Goal: Task Accomplishment & Management: Manage account settings

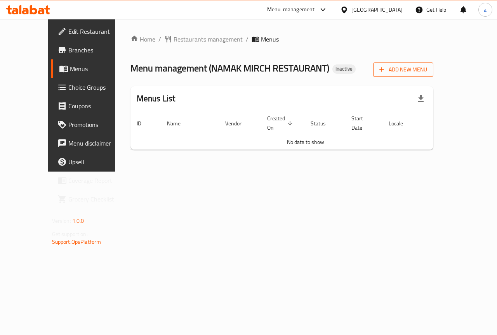
click at [427, 67] on span "Add New Menu" at bounding box center [403, 70] width 48 height 10
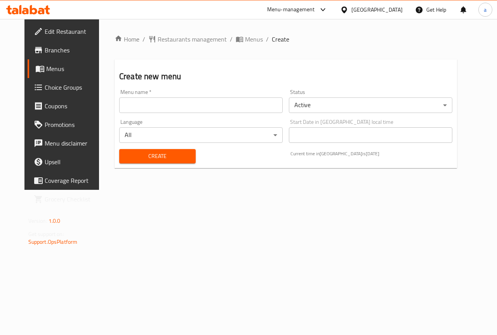
click at [192, 106] on input "text" at bounding box center [200, 105] width 163 height 16
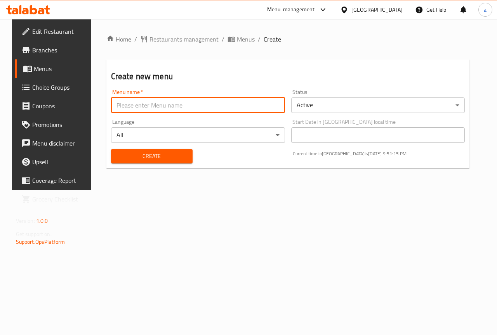
click at [201, 104] on input "text" at bounding box center [198, 105] width 174 height 16
type input "14/9/2025aa"
click at [111, 149] on button "Create" at bounding box center [152, 156] width 82 height 14
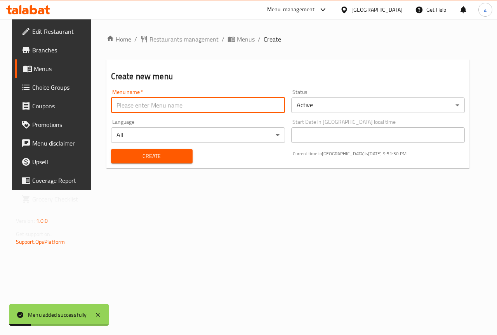
click at [50, 68] on span "Menus" at bounding box center [61, 68] width 55 height 9
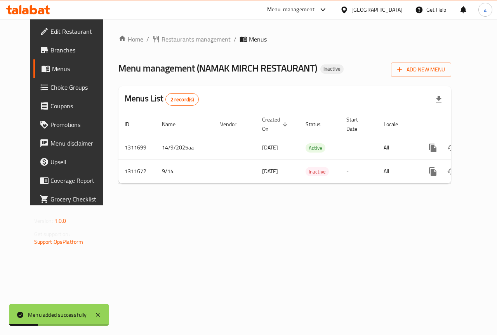
click at [50, 54] on span "Branches" at bounding box center [78, 49] width 57 height 9
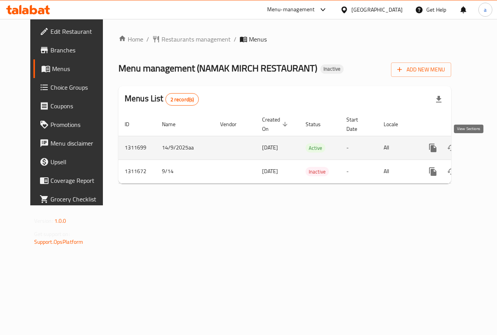
click at [484, 151] on icon "enhanced table" at bounding box center [488, 147] width 9 height 9
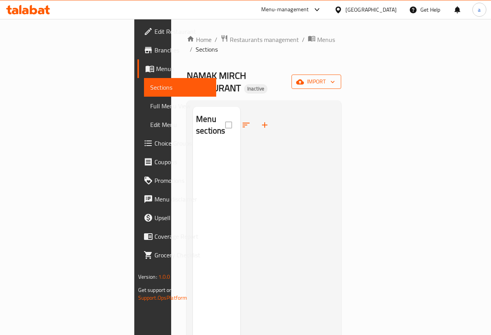
click at [335, 77] on span "import" at bounding box center [316, 82] width 37 height 10
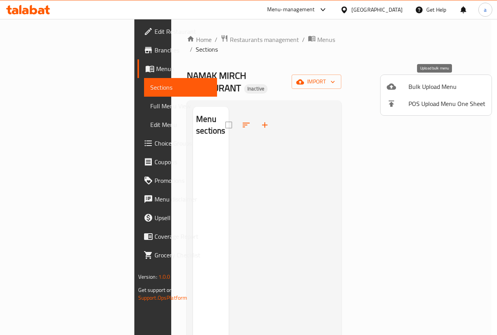
click at [426, 89] on span "Bulk Upload Menu" at bounding box center [446, 86] width 77 height 9
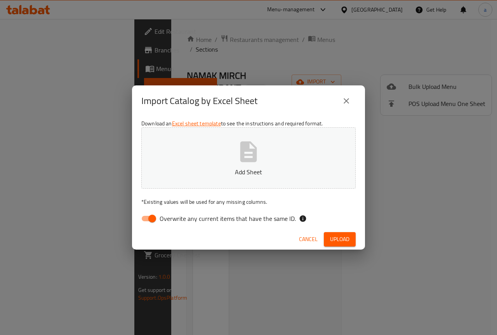
click at [147, 221] on input "Overwrite any current items that have the same ID." at bounding box center [152, 218] width 44 height 15
checkbox input "false"
click at [214, 179] on button "Add Sheet" at bounding box center [248, 157] width 214 height 61
click at [335, 238] on span "Upload" at bounding box center [339, 239] width 19 height 10
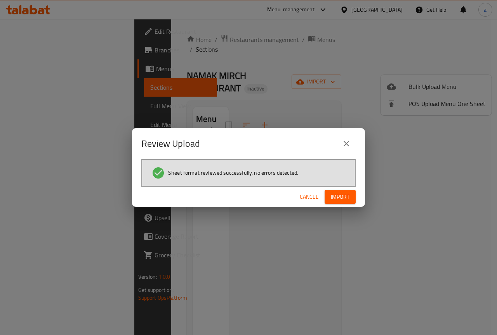
click at [344, 193] on span "Import" at bounding box center [340, 197] width 19 height 10
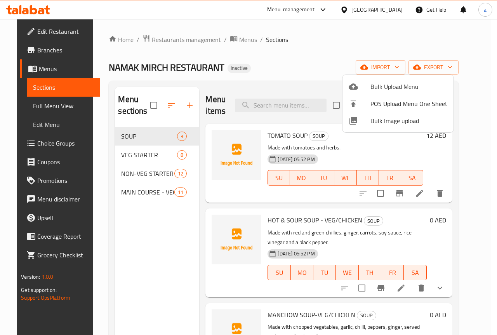
click at [153, 191] on div at bounding box center [248, 167] width 497 height 335
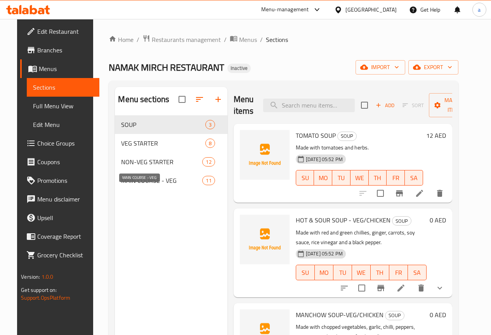
click at [153, 185] on span "MAIN COURSE - VEG" at bounding box center [161, 180] width 81 height 9
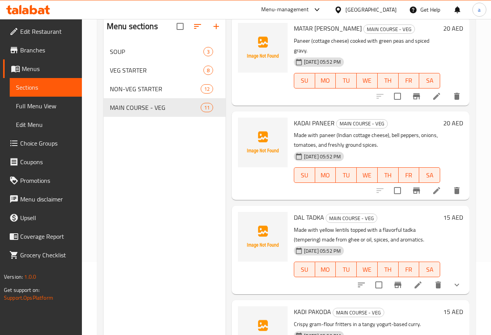
scroll to position [109, 0]
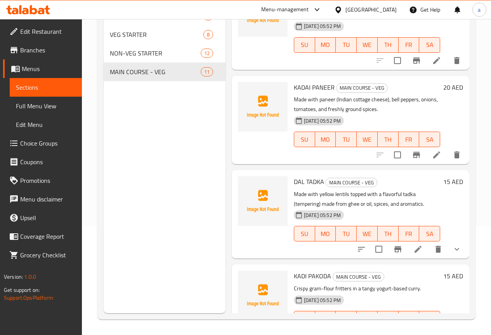
click at [368, 189] on p "Made with yellow lentils topped with a flavorful tadka (tempering) made from gh…" at bounding box center [367, 198] width 146 height 19
click at [452, 245] on icon "show more" at bounding box center [456, 249] width 9 height 9
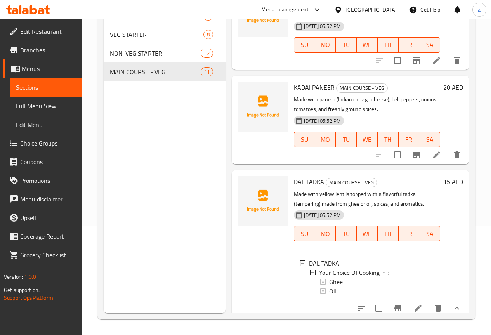
scroll to position [1, 0]
click at [452, 304] on icon "show more" at bounding box center [456, 308] width 9 height 9
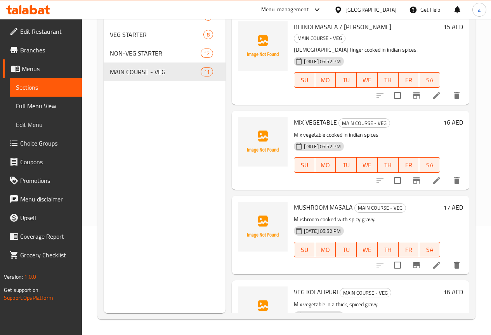
scroll to position [0, 0]
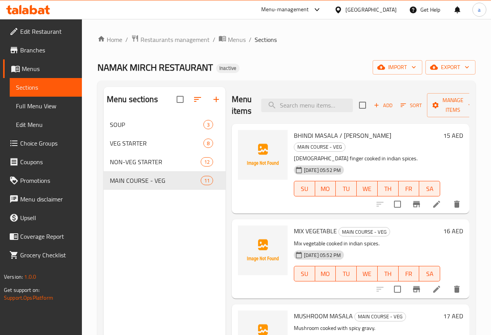
click at [47, 104] on span "Full Menu View" at bounding box center [46, 105] width 60 height 9
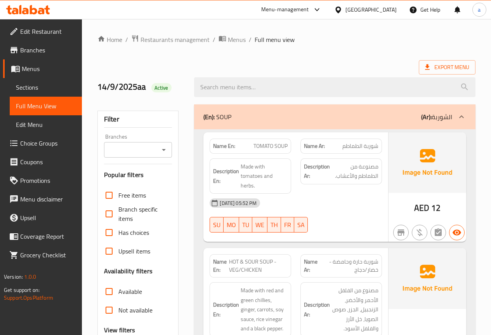
scroll to position [116, 0]
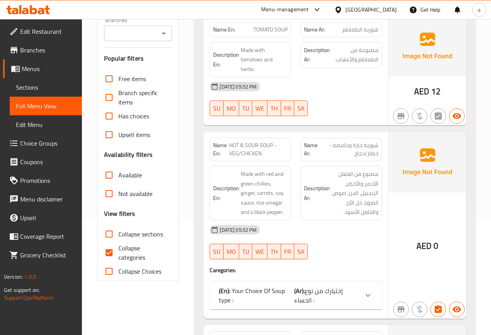
click at [112, 250] on input "Collapse categories" at bounding box center [109, 252] width 19 height 19
checkbox input "false"
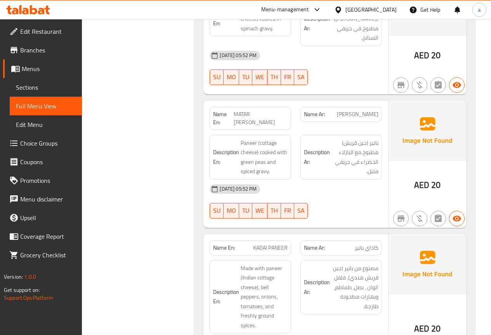
scroll to position [4693, 0]
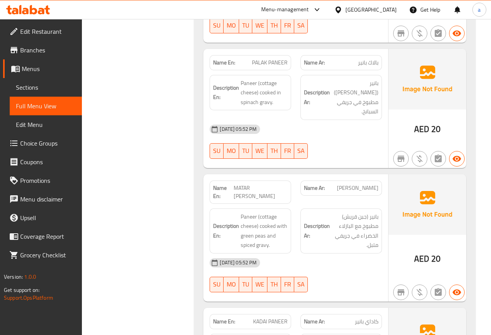
click at [43, 72] on span "Menus" at bounding box center [49, 68] width 54 height 9
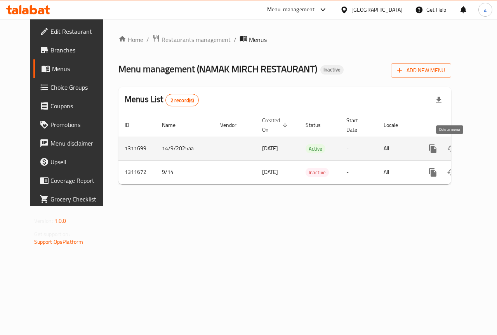
click at [465, 149] on icon "enhanced table" at bounding box center [469, 148] width 9 height 9
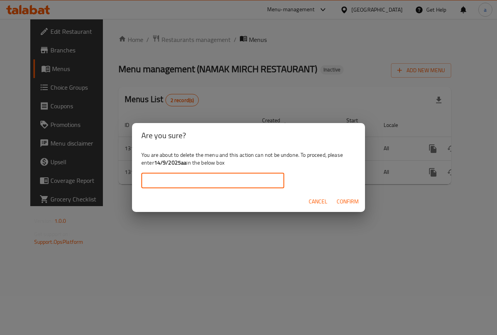
click at [244, 182] on input "text" at bounding box center [212, 181] width 143 height 16
drag, startPoint x: 186, startPoint y: 163, endPoint x: 156, endPoint y: 163, distance: 29.1
click at [156, 163] on b "14/9/2025aa" at bounding box center [170, 163] width 33 height 10
copy b "14/9/2025aa"
click at [167, 177] on input "text" at bounding box center [212, 181] width 143 height 16
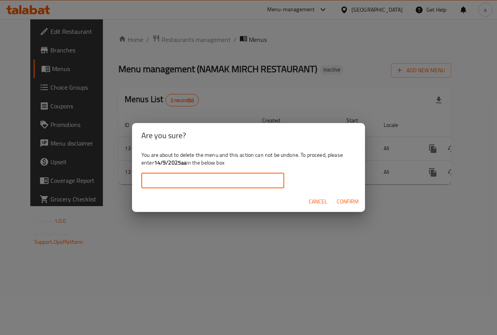
paste input "14/9/2025aa"
click at [149, 181] on input "14/9/2025aa" at bounding box center [212, 181] width 143 height 16
click at [146, 181] on input "14/9/2025aa" at bounding box center [212, 181] width 143 height 16
type input "14/9/2025aa"
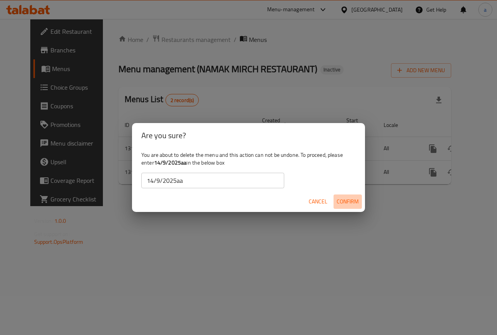
click at [350, 204] on span "Confirm" at bounding box center [348, 202] width 22 height 10
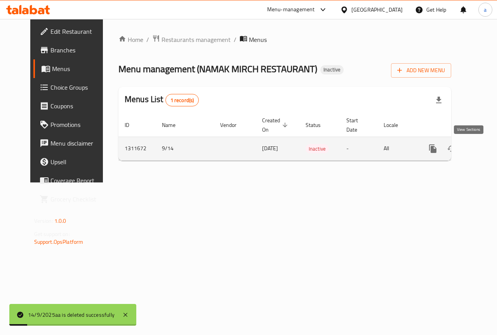
click at [479, 150] on link "enhanced table" at bounding box center [488, 148] width 19 height 19
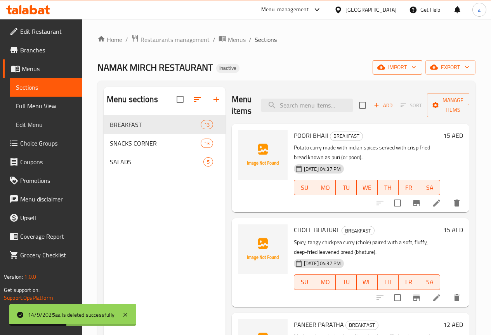
click at [408, 68] on span "import" at bounding box center [397, 67] width 37 height 10
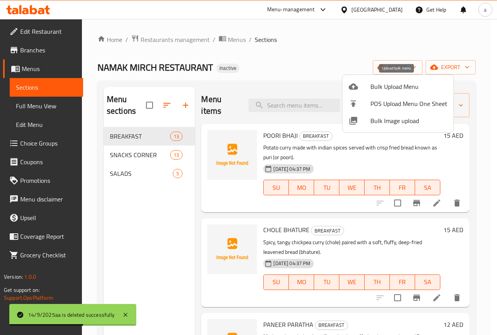
click at [385, 91] on span "Bulk Upload Menu" at bounding box center [408, 86] width 77 height 9
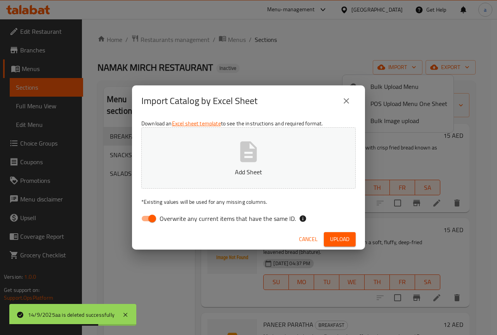
click at [156, 219] on input "Overwrite any current items that have the same ID." at bounding box center [152, 218] width 44 height 15
checkbox input "false"
click at [214, 170] on p "Add Sheet" at bounding box center [248, 171] width 190 height 9
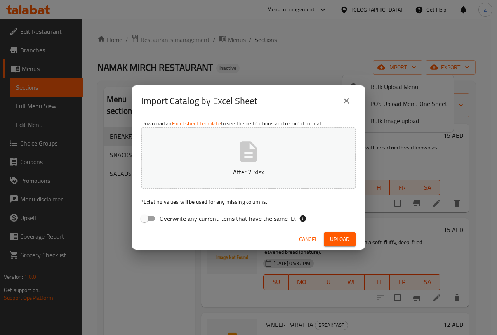
click at [334, 237] on span "Upload" at bounding box center [339, 239] width 19 height 10
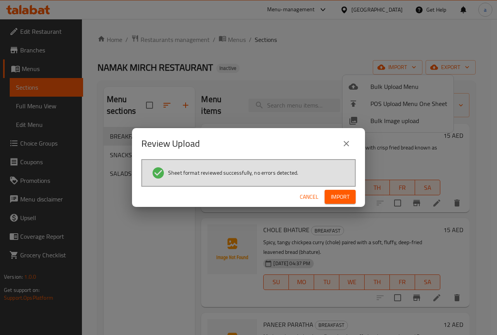
click at [341, 194] on span "Import" at bounding box center [340, 197] width 19 height 10
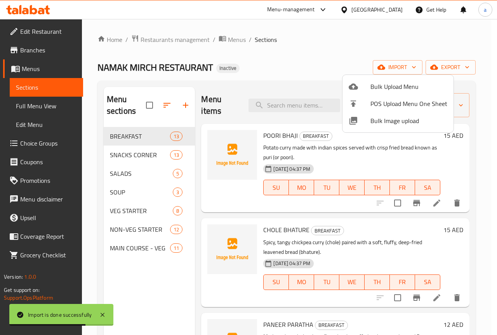
click at [51, 106] on div at bounding box center [248, 167] width 497 height 335
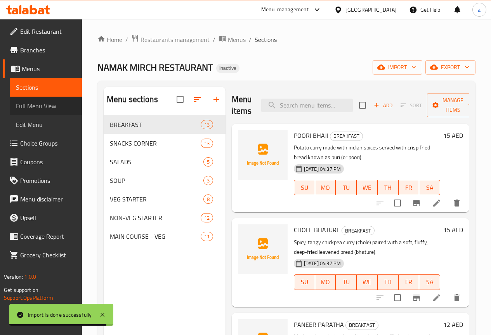
click at [51, 106] on span "Full Menu View" at bounding box center [46, 105] width 60 height 9
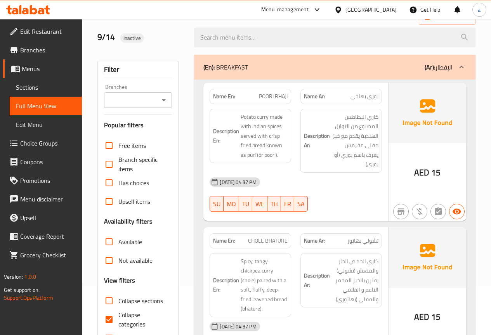
scroll to position [116, 0]
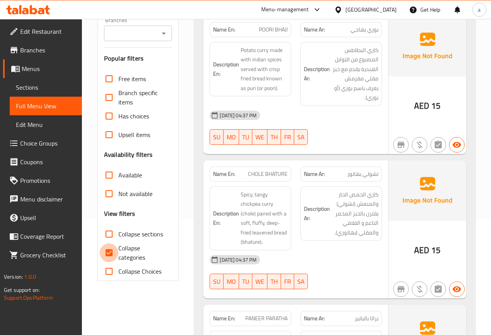
click at [111, 252] on input "Collapse categories" at bounding box center [109, 252] width 19 height 19
checkbox input "false"
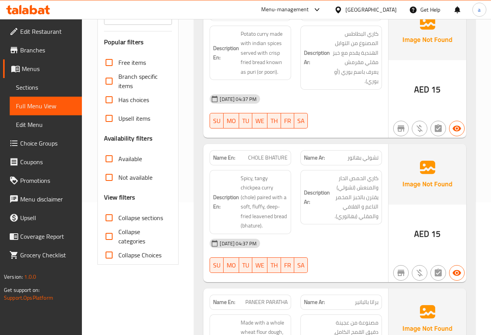
scroll to position [88, 0]
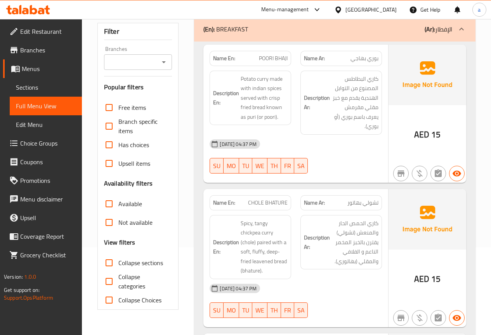
click at [139, 259] on span "Collapse sections" at bounding box center [140, 262] width 45 height 9
click at [118, 259] on input "Collapse sections" at bounding box center [109, 262] width 19 height 19
checkbox input "true"
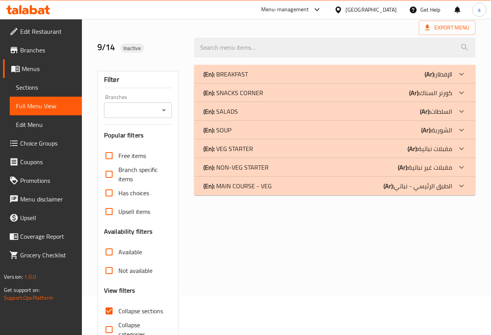
scroll to position [39, 0]
click at [431, 134] on b "(Ar):" at bounding box center [426, 131] width 10 height 12
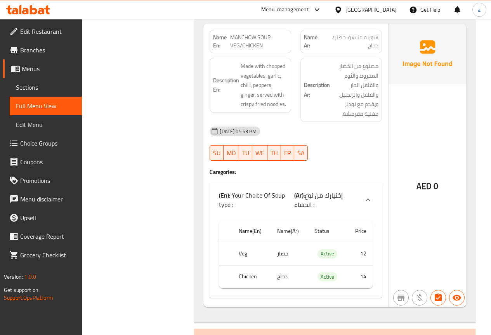
scroll to position [632, 0]
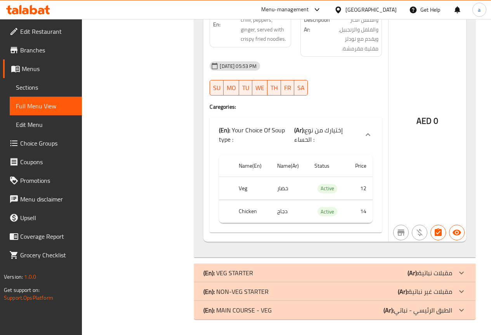
click at [461, 308] on icon at bounding box center [461, 309] width 9 height 9
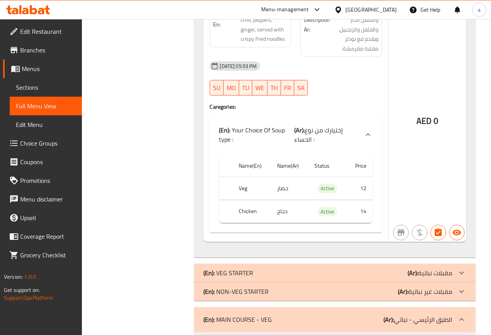
click at [464, 294] on icon at bounding box center [461, 291] width 9 height 9
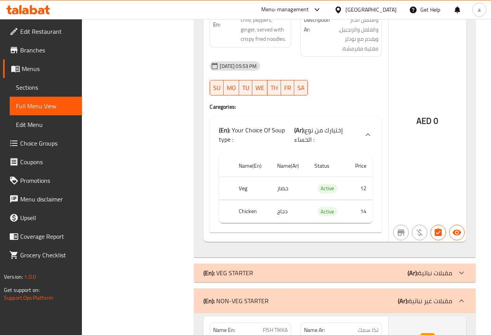
click at [462, 274] on icon at bounding box center [461, 272] width 9 height 9
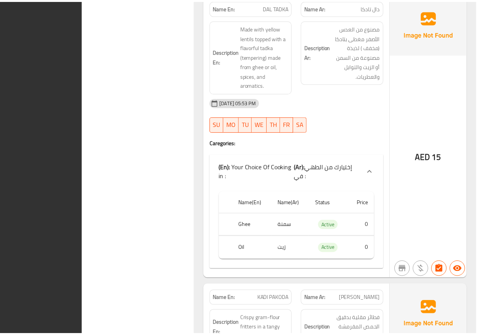
scroll to position [5221, 0]
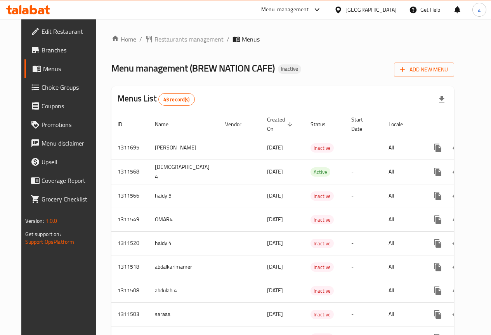
click at [42, 45] on span "Branches" at bounding box center [70, 49] width 56 height 9
click at [42, 51] on span "Branches" at bounding box center [70, 49] width 56 height 9
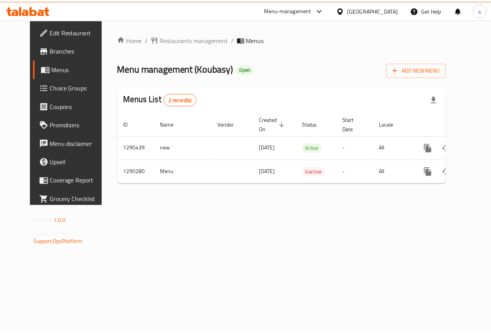
scroll to position [0, 3]
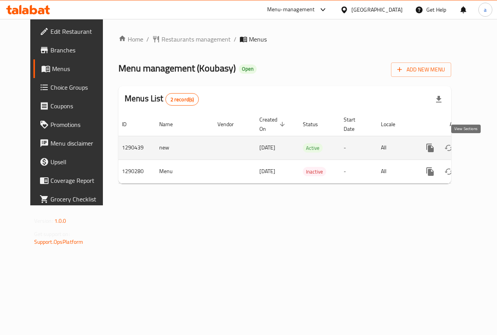
click at [481, 150] on icon "enhanced table" at bounding box center [485, 147] width 9 height 9
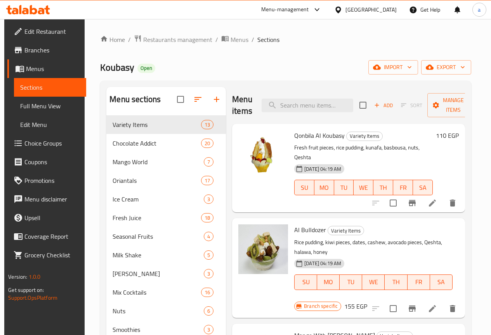
click at [50, 53] on span "Branches" at bounding box center [52, 49] width 56 height 9
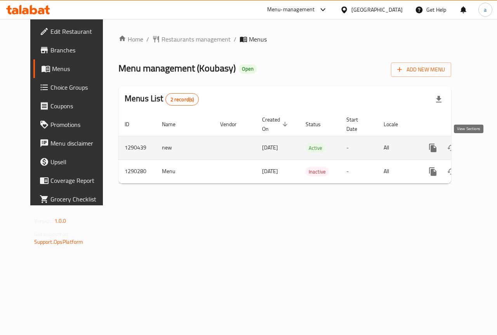
click at [479, 153] on link "enhanced table" at bounding box center [488, 148] width 19 height 19
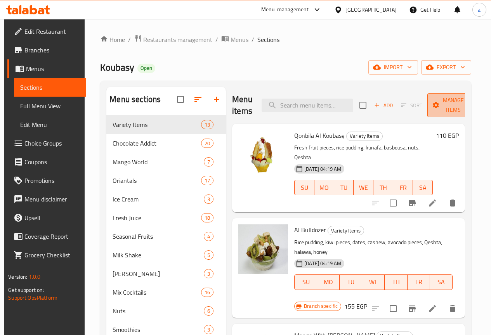
click at [434, 106] on span "Manage items" at bounding box center [454, 104] width 40 height 19
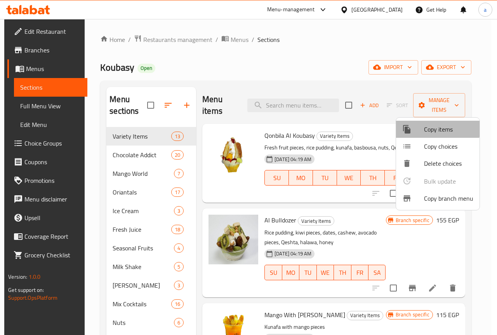
click at [418, 127] on div at bounding box center [413, 129] width 22 height 9
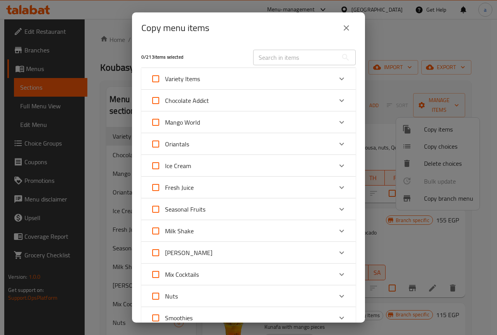
click at [349, 27] on icon "close" at bounding box center [346, 27] width 9 height 9
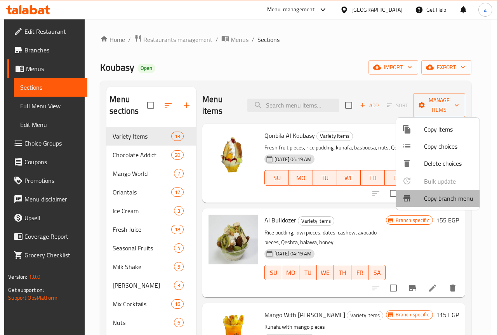
click at [441, 199] on span "Copy branch menu" at bounding box center [448, 198] width 49 height 9
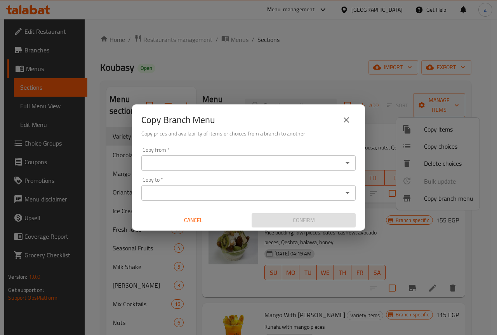
click at [223, 163] on input "Copy from   *" at bounding box center [242, 163] width 197 height 11
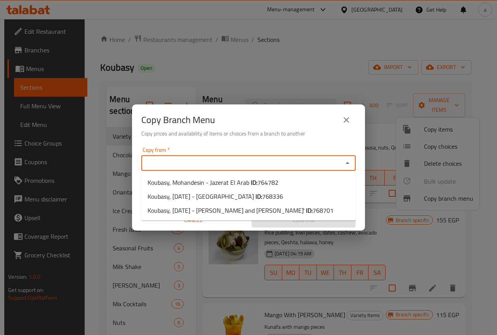
click at [223, 163] on input "Copy from   *" at bounding box center [242, 163] width 197 height 11
paste input "768336"
type input "768336"
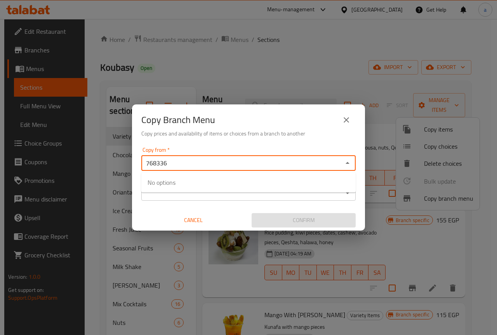
click at [227, 167] on input "768336" at bounding box center [242, 163] width 197 height 11
click at [246, 165] on input "768336" at bounding box center [242, 163] width 197 height 11
click at [346, 162] on icon "Close" at bounding box center [347, 162] width 9 height 9
click at [315, 164] on input "768336" at bounding box center [242, 163] width 197 height 11
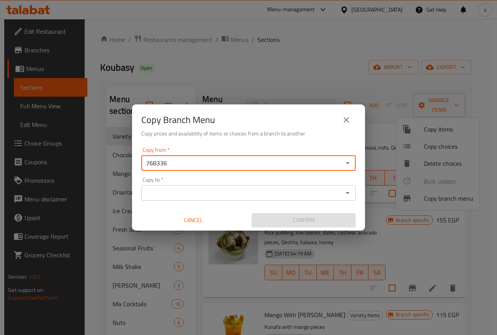
click at [315, 164] on input "768336" at bounding box center [242, 163] width 197 height 11
click at [354, 164] on div "Copy from *" at bounding box center [248, 163] width 214 height 16
click at [346, 166] on icon "Open" at bounding box center [347, 162] width 9 height 9
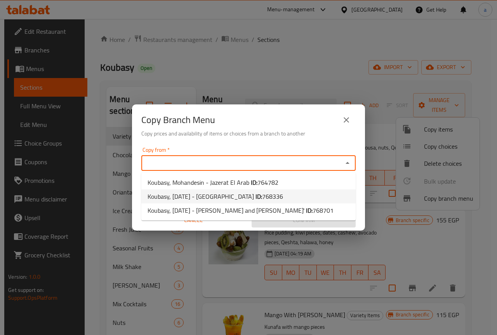
click at [283, 198] on span "768336" at bounding box center [272, 197] width 21 height 12
type input "Koubasy, 6th of October - El Hay El Motamyez"
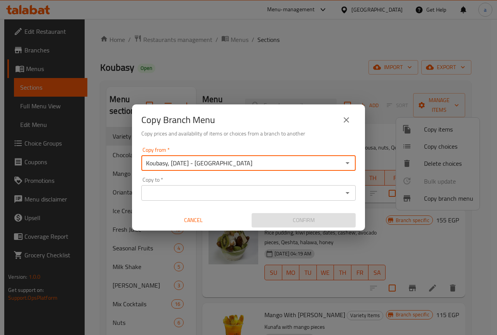
click at [345, 196] on icon "Open" at bounding box center [347, 192] width 9 height 9
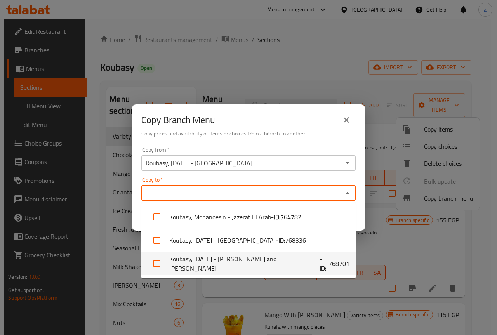
click at [285, 259] on li "Koubasy, 6th of October - Hosary and Ahyaa' - ID: 768701" at bounding box center [248, 263] width 214 height 23
checkbox input "true"
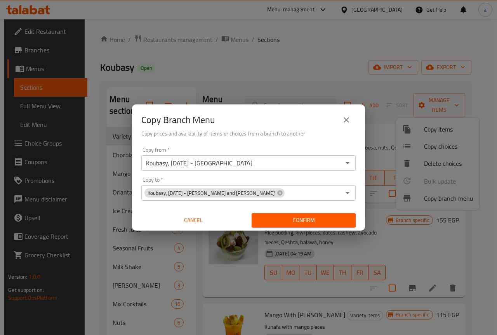
click at [308, 139] on div "Copy Branch Menu Copy prices and availability of items or choices from a branch…" at bounding box center [248, 124] width 233 height 40
click at [308, 217] on span "Confirm" at bounding box center [304, 220] width 92 height 10
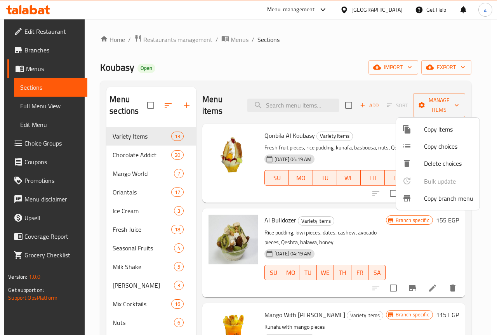
click at [27, 69] on div at bounding box center [248, 167] width 497 height 335
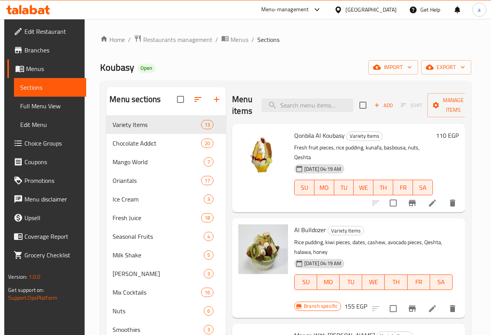
click at [27, 69] on span "Menus" at bounding box center [53, 68] width 54 height 9
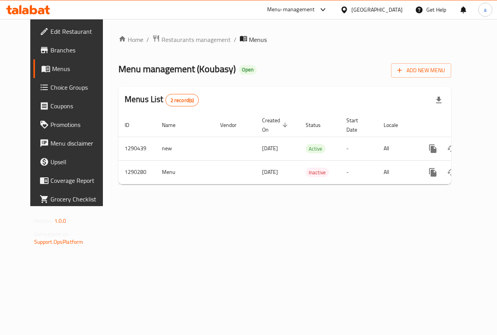
click at [39, 56] on link "Branches" at bounding box center [73, 50] width 80 height 19
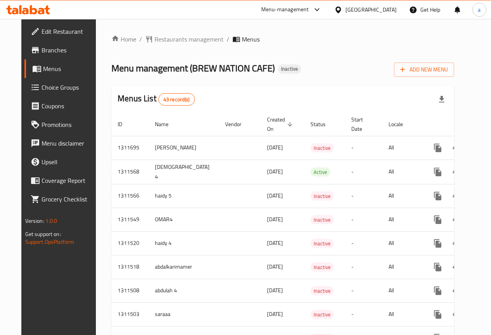
click at [47, 48] on span "Branches" at bounding box center [70, 49] width 56 height 9
click at [49, 54] on span "Branches" at bounding box center [70, 49] width 56 height 9
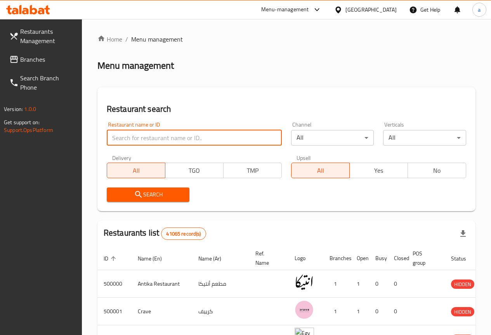
click at [129, 138] on input "search" at bounding box center [194, 138] width 175 height 16
paste input "768336"
type input "768336"
click button "Search" at bounding box center [148, 194] width 83 height 14
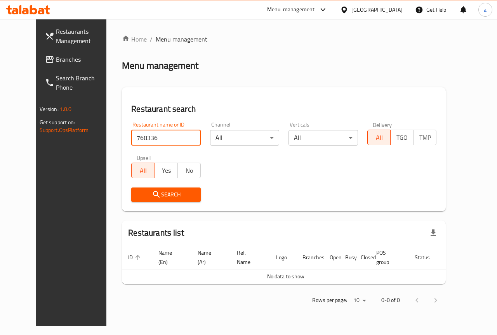
click button "Search" at bounding box center [165, 194] width 69 height 14
click at [56, 60] on span "Branches" at bounding box center [84, 59] width 57 height 9
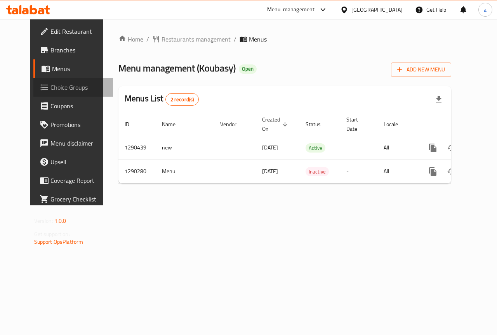
click at [46, 78] on link "Choice Groups" at bounding box center [73, 87] width 80 height 19
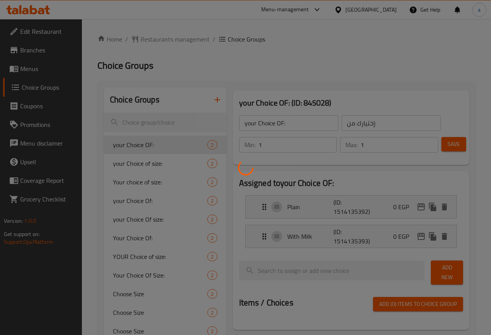
click at [43, 68] on div at bounding box center [245, 167] width 491 height 335
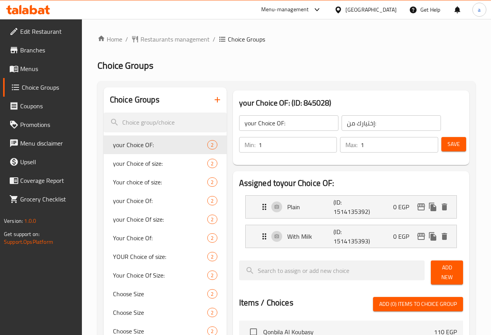
click at [43, 68] on div at bounding box center [245, 167] width 491 height 335
click at [39, 68] on div at bounding box center [245, 167] width 491 height 335
click at [36, 69] on span "Menus" at bounding box center [48, 68] width 56 height 9
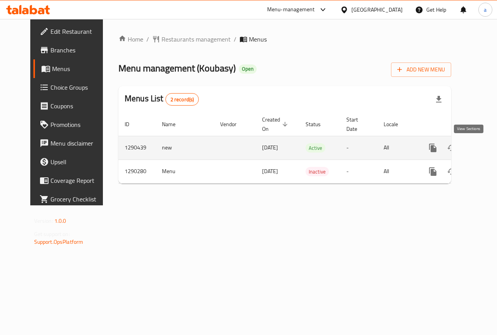
click at [484, 147] on icon "enhanced table" at bounding box center [488, 147] width 9 height 9
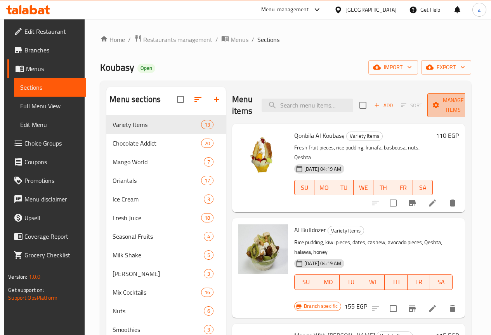
click at [434, 101] on span "Manage items" at bounding box center [454, 104] width 40 height 19
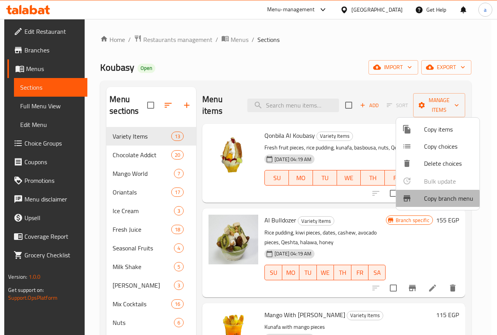
click at [418, 198] on div at bounding box center [413, 198] width 22 height 9
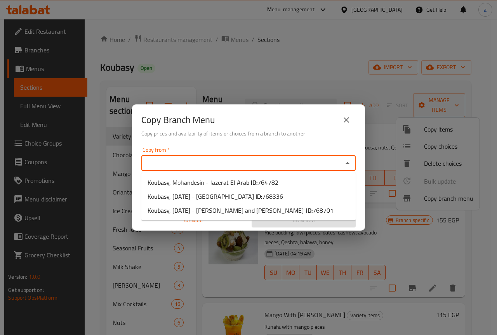
click at [269, 161] on input "Copy from   *" at bounding box center [242, 163] width 197 height 11
click at [223, 192] on span "Koubasy, [DATE] - [GEOGRAPHIC_DATA] ID: 768336" at bounding box center [214, 196] width 135 height 9
type input "Koubasy, [DATE] - [GEOGRAPHIC_DATA]"
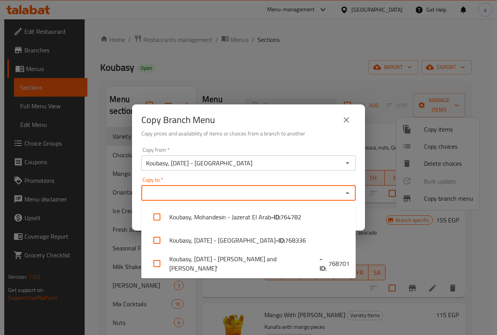
click at [293, 196] on input "Copy to   *" at bounding box center [242, 192] width 197 height 11
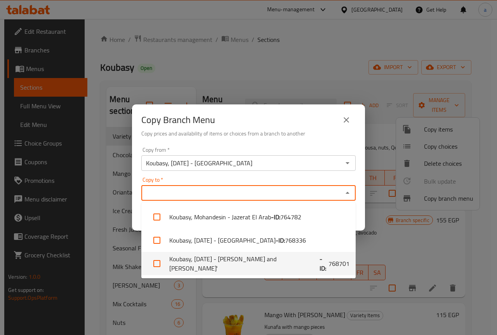
click at [271, 262] on li "Koubasy, [DATE] - [PERSON_NAME] and Ahyaa' - ID: 768701" at bounding box center [248, 263] width 214 height 23
checkbox input "true"
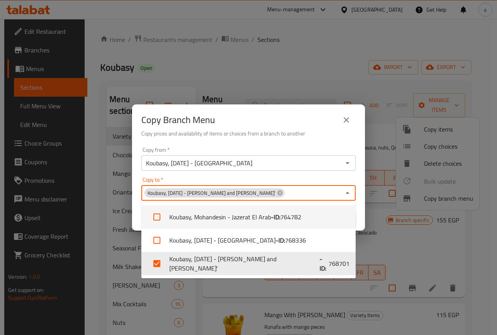
click at [289, 141] on div "Copy Branch Menu Copy prices and availability of items or choices from a branch…" at bounding box center [248, 124] width 233 height 40
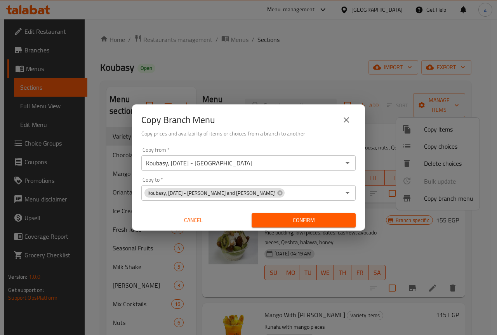
click at [274, 226] on button "Confirm" at bounding box center [304, 220] width 104 height 14
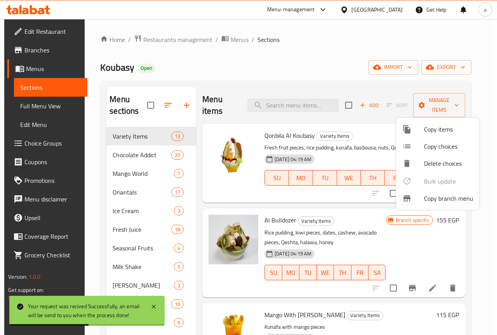
click at [278, 71] on div at bounding box center [248, 167] width 497 height 335
